Goal: Task Accomplishment & Management: Manage account settings

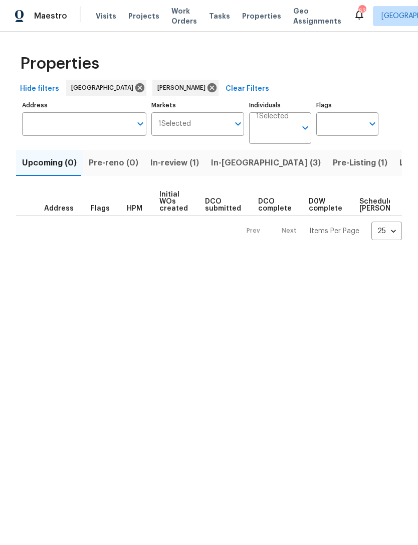
click at [400, 166] on span "Listed (17)" at bounding box center [420, 163] width 41 height 14
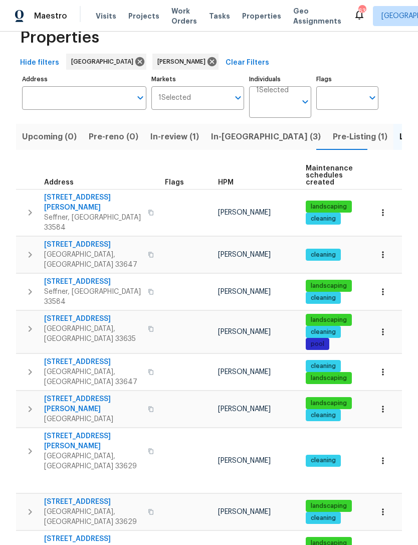
scroll to position [27, 0]
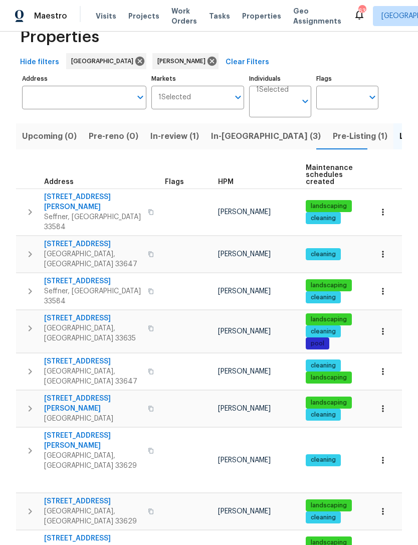
click at [110, 431] on span "[STREET_ADDRESS][PERSON_NAME]" at bounding box center [93, 441] width 98 height 20
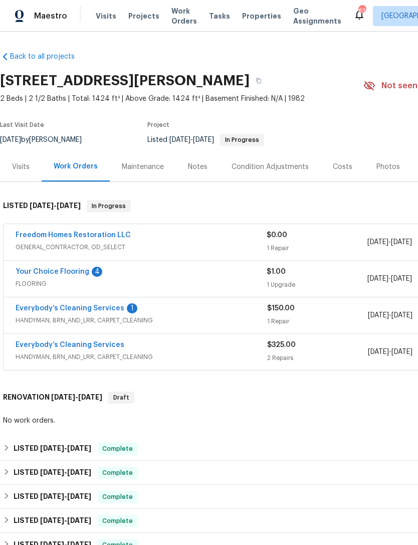
click at [71, 281] on span "FLOORING" at bounding box center [141, 284] width 251 height 10
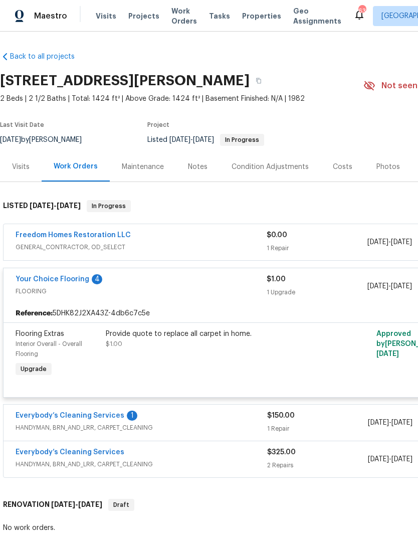
click at [64, 282] on link "Your Choice Flooring" at bounding box center [53, 279] width 74 height 7
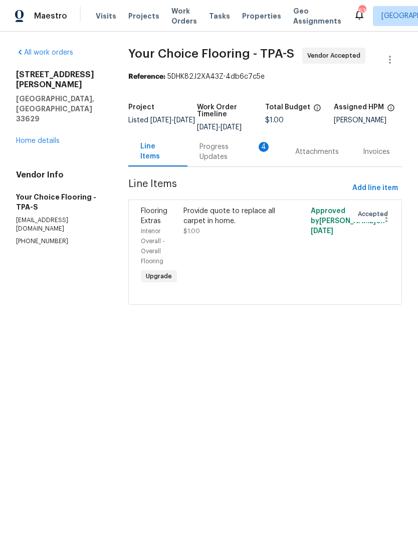
click at [226, 166] on div "Progress Updates 4" at bounding box center [236, 152] width 96 height 30
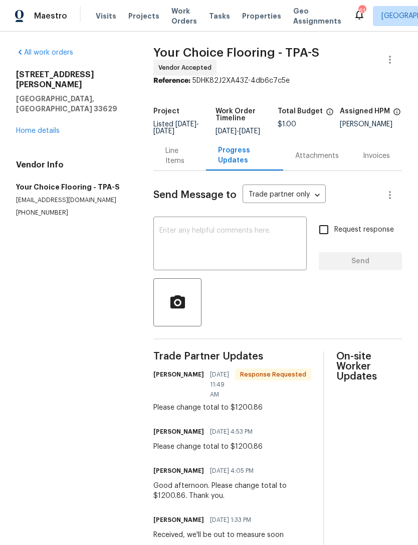
click at [179, 166] on div "Line Items" at bounding box center [180, 156] width 29 height 20
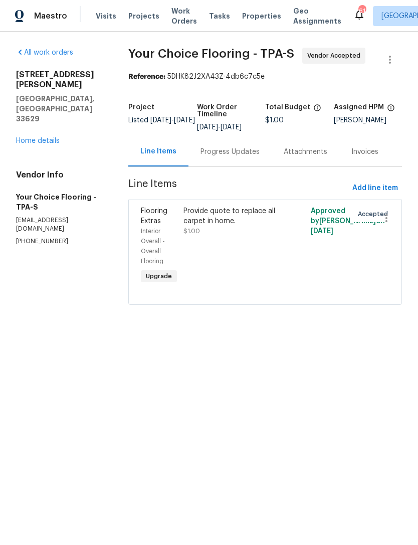
click at [219, 219] on div "Provide quote to replace all carpet in home." at bounding box center [234, 216] width 100 height 20
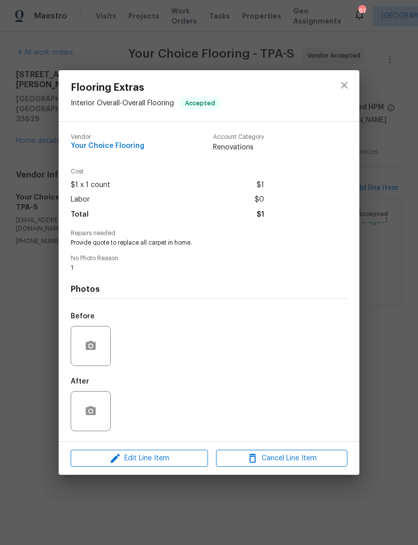
click at [387, 233] on div "Flooring Extras Interior Overall - Overall Flooring Accepted Vendor Your Choice…" at bounding box center [209, 272] width 418 height 545
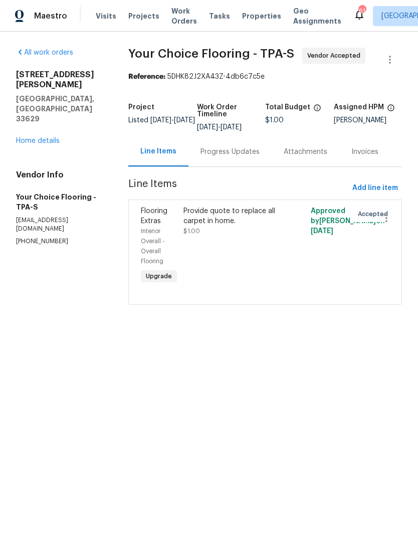
click at [49, 120] on div "All work orders [STREET_ADDRESS][PERSON_NAME] Home details Vendor Info Your Cho…" at bounding box center [60, 147] width 88 height 198
click at [49, 137] on link "Home details" at bounding box center [38, 140] width 44 height 7
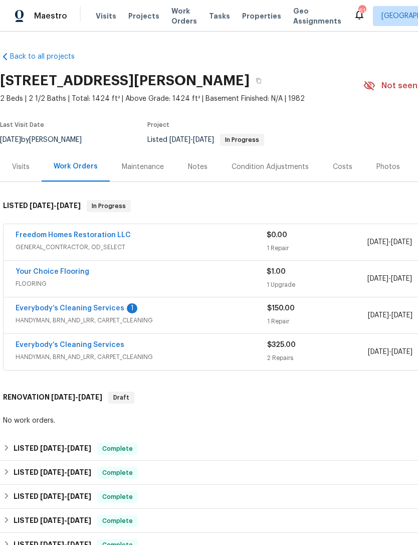
click at [33, 272] on link "Your Choice Flooring" at bounding box center [53, 271] width 74 height 7
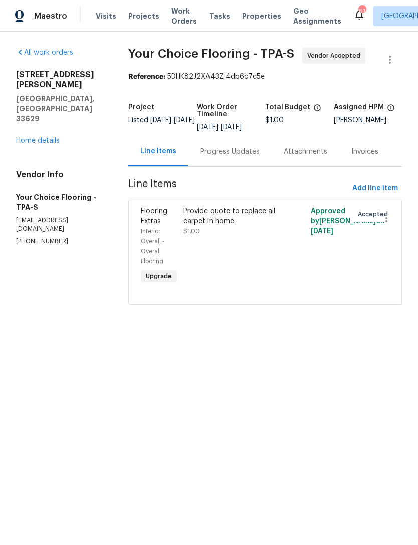
click at [232, 166] on div "Progress Updates" at bounding box center [230, 152] width 83 height 30
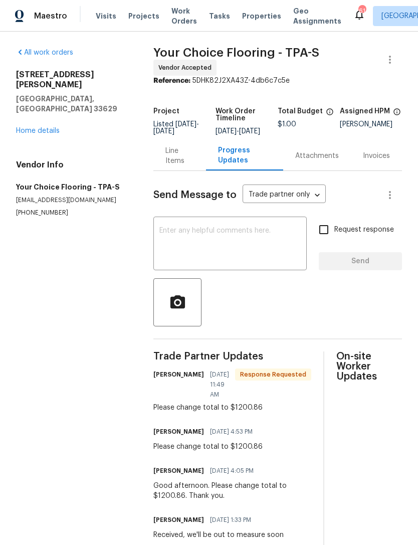
click at [231, 254] on textarea at bounding box center [229, 244] width 141 height 35
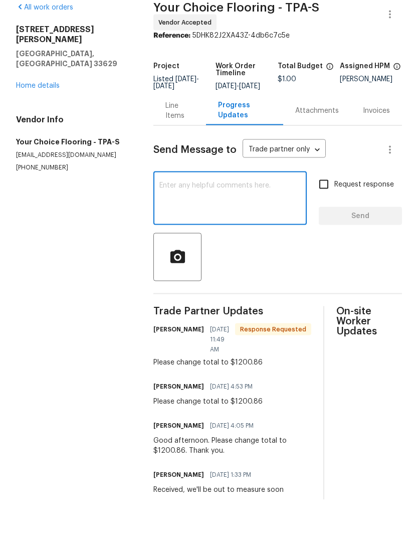
click at [187, 146] on div "Line Items" at bounding box center [180, 156] width 29 height 20
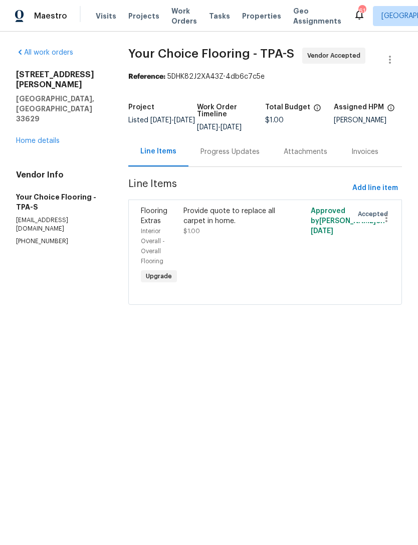
click at [244, 249] on div "Provide quote to replace all carpet in home. $1.00" at bounding box center [234, 246] width 106 height 86
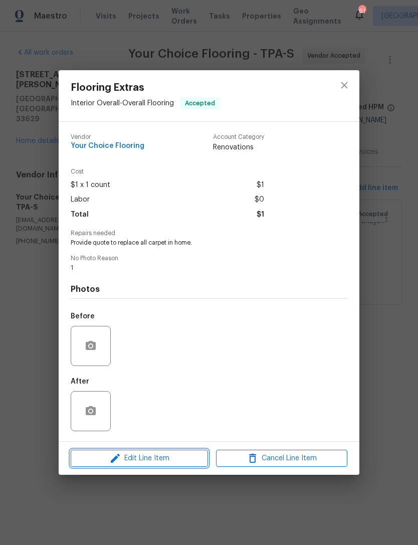
click at [185, 454] on span "Edit Line Item" at bounding box center [139, 458] width 131 height 13
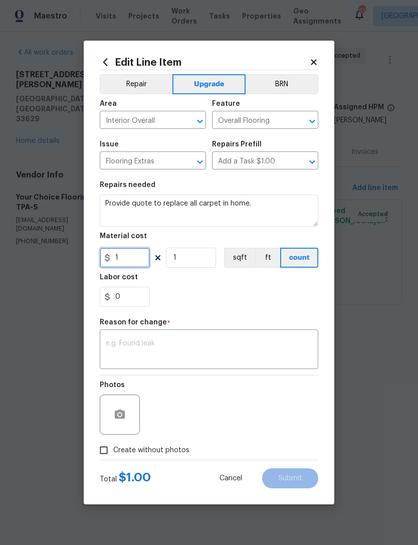
click at [125, 268] on input "1" at bounding box center [125, 258] width 50 height 20
type input "1200.86"
click at [282, 345] on textarea at bounding box center [209, 350] width 207 height 21
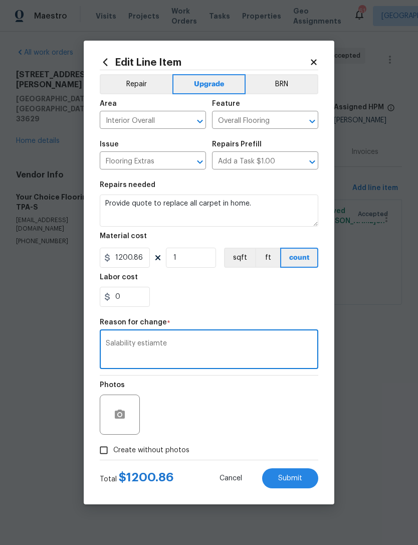
click at [269, 312] on section "Repairs needed Provide quote to replace all carpet in home. Material cost 1200.…" at bounding box center [209, 244] width 219 height 137
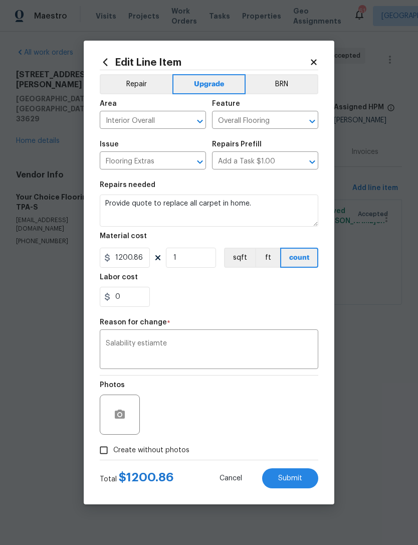
click at [158, 346] on textarea "Salability estiamte" at bounding box center [209, 350] width 207 height 21
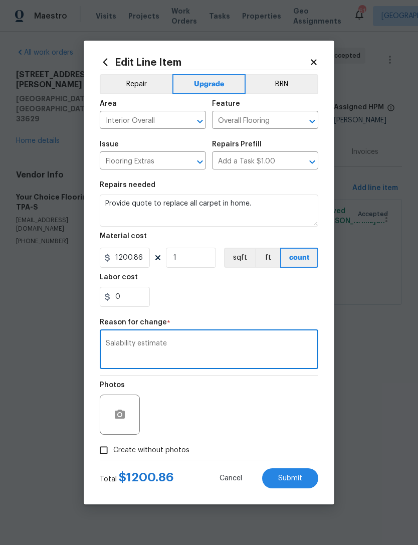
type textarea "Salability estimate"
click at [289, 298] on div "0" at bounding box center [209, 297] width 219 height 20
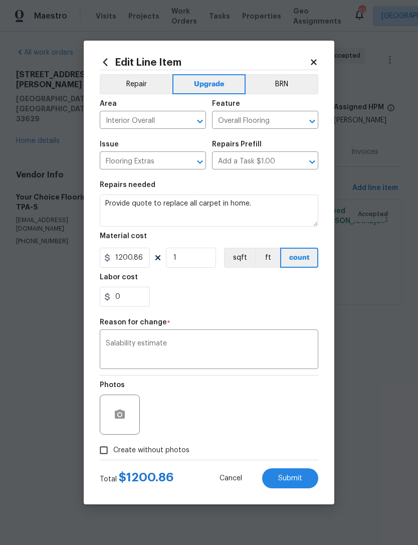
click at [302, 479] on span "Submit" at bounding box center [290, 479] width 24 height 8
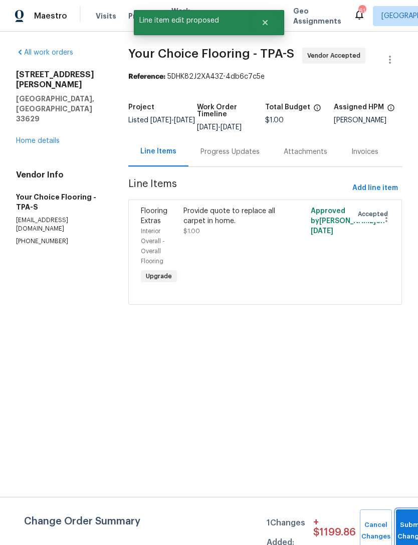
click at [401, 520] on button "Submit Changes" at bounding box center [412, 531] width 32 height 43
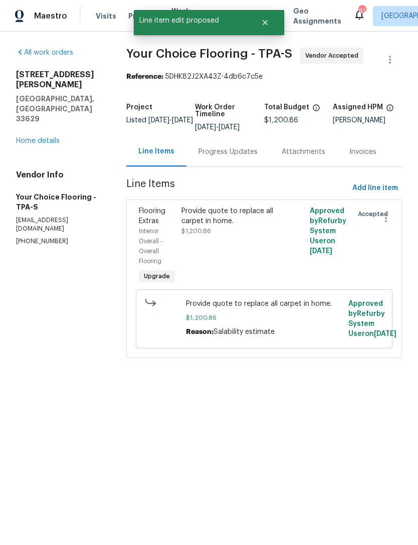
click at [54, 137] on link "Home details" at bounding box center [38, 140] width 44 height 7
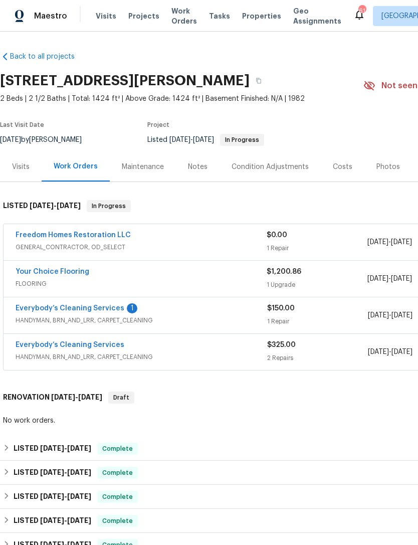
click at [112, 310] on link "Everybody’s Cleaning Services" at bounding box center [70, 308] width 109 height 7
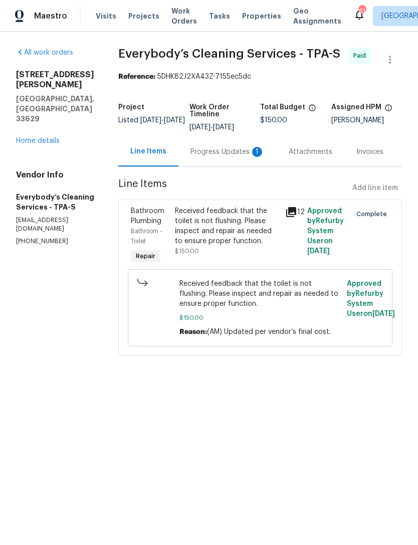
click at [242, 157] on div "Progress Updates 1" at bounding box center [228, 152] width 74 height 10
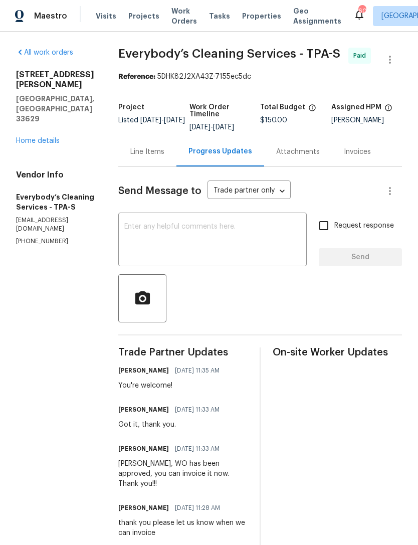
click at [50, 137] on link "Home details" at bounding box center [38, 140] width 44 height 7
